Goal: Transaction & Acquisition: Purchase product/service

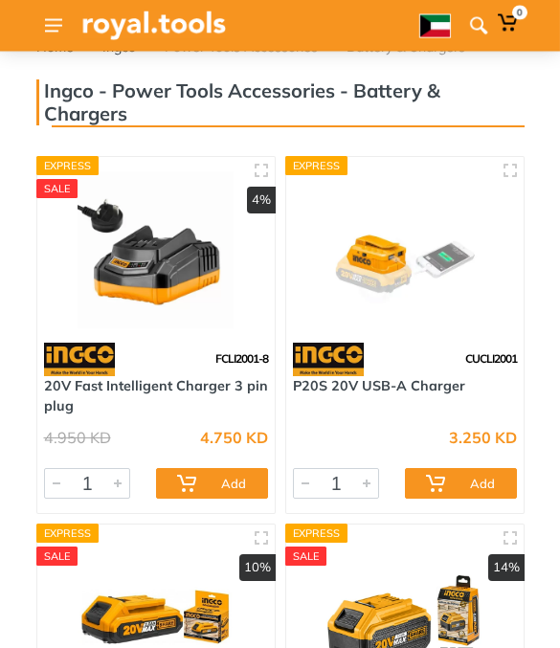
scroll to position [30, 0]
click at [225, 291] on img at bounding box center [156, 249] width 209 height 157
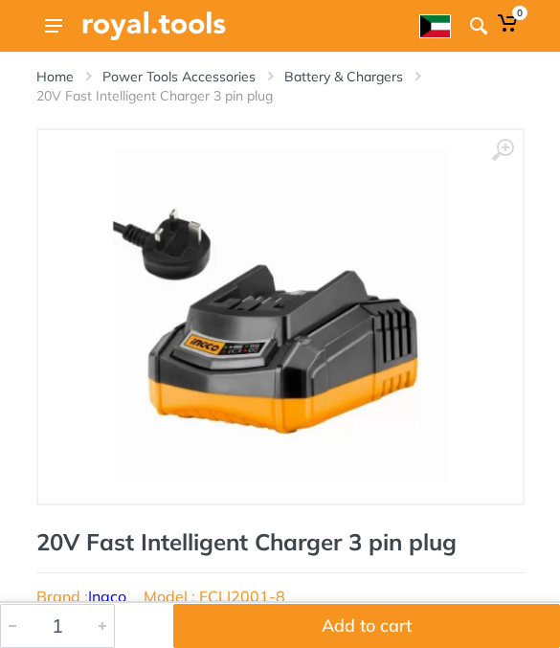
click at [473, 624] on button "Add to cart" at bounding box center [366, 626] width 387 height 44
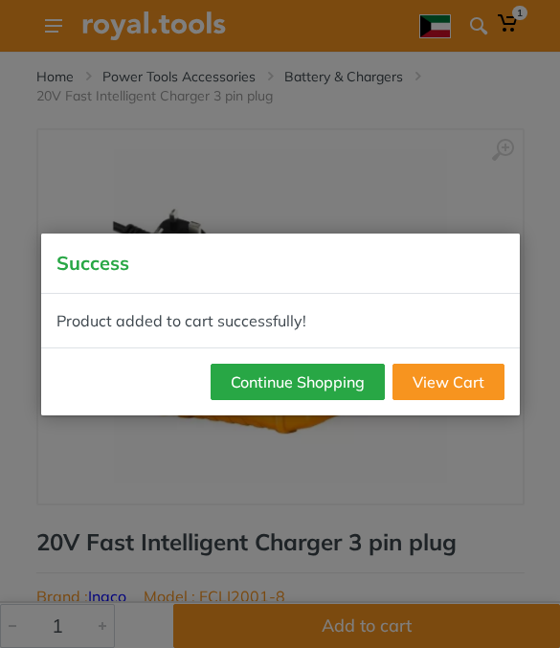
click at [475, 369] on link "View Cart" at bounding box center [449, 382] width 112 height 36
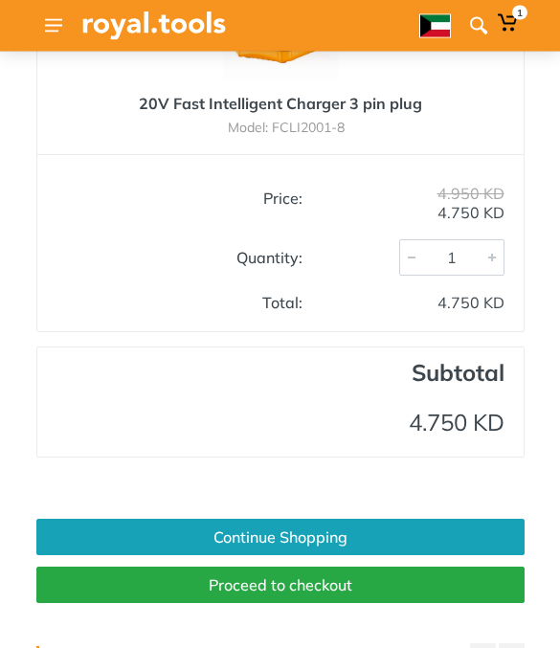
scroll to position [164, 0]
click at [461, 587] on link "Proceed to checkout" at bounding box center [280, 585] width 488 height 36
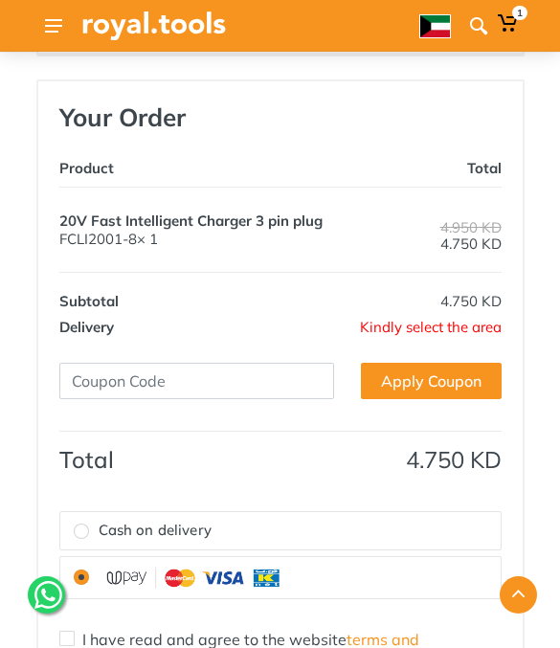
scroll to position [1056, 0]
